Goal: Check status: Check status

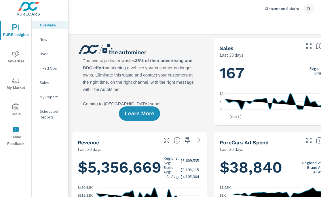
scroll to position [0, 0]
click at [14, 49] on button "Advertise" at bounding box center [15, 57] width 31 height 20
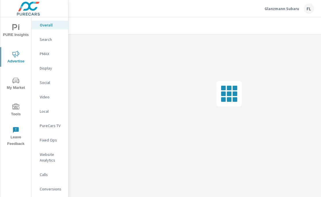
click at [47, 67] on p "Display" at bounding box center [52, 68] width 24 height 6
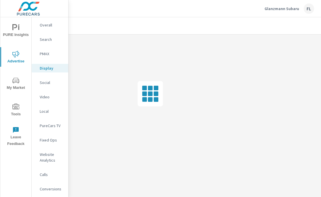
scroll to position [0, 79]
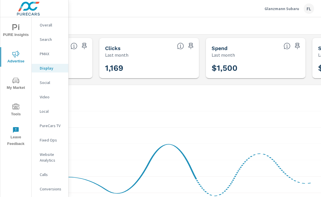
scroll to position [0, 173]
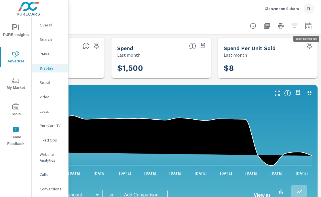
click at [307, 25] on icon "button" at bounding box center [308, 25] width 7 height 7
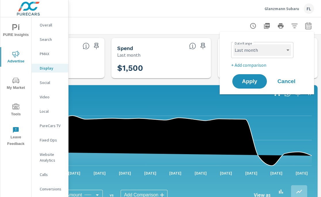
click at [268, 45] on select "Custom [DATE] Last week Last 7 days Last 14 days Last 30 days Last 45 days Last…" at bounding box center [262, 50] width 58 height 12
click at [233, 44] on select "Custom [DATE] Last week Last 7 days Last 14 days Last 30 days Last 45 days Last…" at bounding box center [262, 50] width 58 height 12
select select "Month to date"
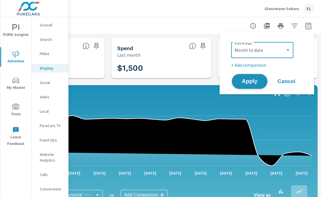
click at [249, 75] on button "Apply" at bounding box center [250, 81] width 36 height 15
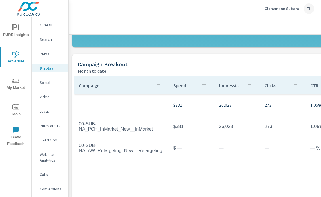
scroll to position [172, 0]
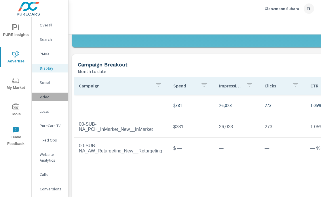
click at [45, 97] on p "Video" at bounding box center [52, 97] width 24 height 6
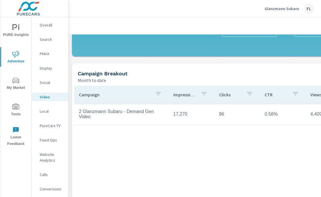
scroll to position [161, 0]
